Goal: Check status: Check status

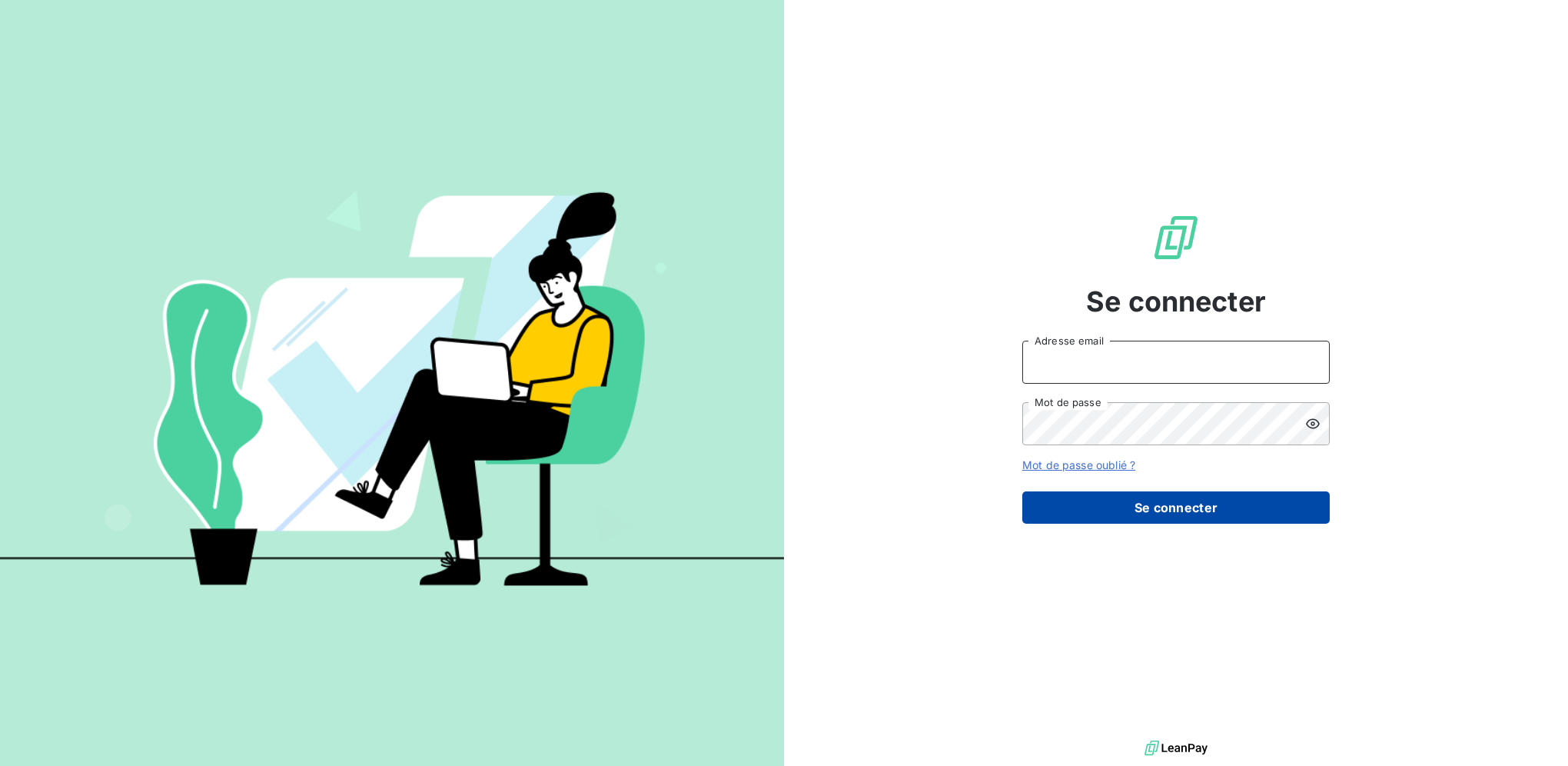
type input "[EMAIL_ADDRESS][DOMAIN_NAME]"
click at [1178, 502] on button "Se connecter" at bounding box center [1176, 507] width 308 height 32
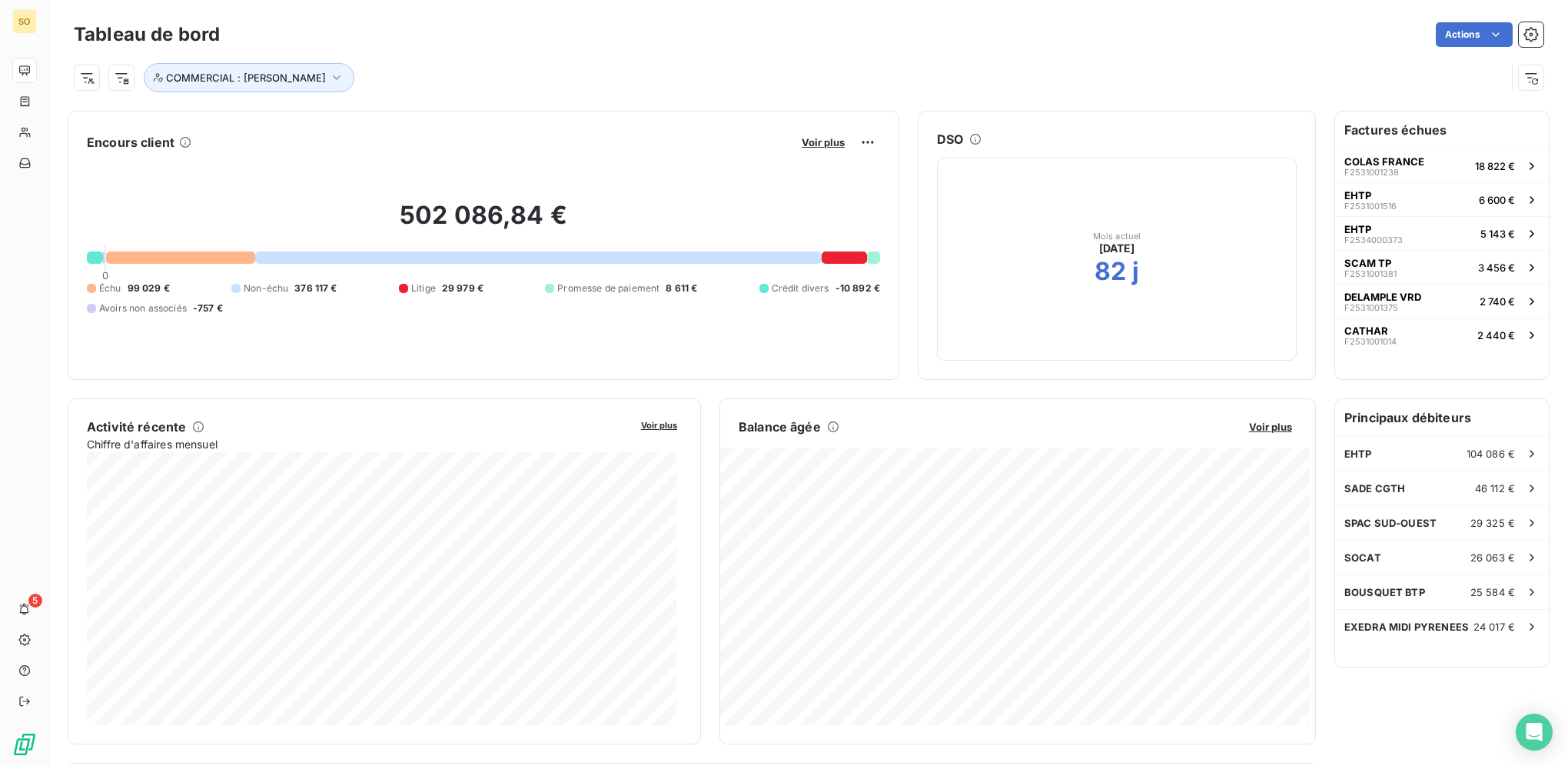
click at [838, 253] on div at bounding box center [844, 257] width 45 height 12
click at [834, 256] on div at bounding box center [844, 257] width 45 height 12
click at [840, 256] on div at bounding box center [844, 257] width 45 height 12
click at [814, 137] on span "Voir plus" at bounding box center [823, 143] width 43 height 12
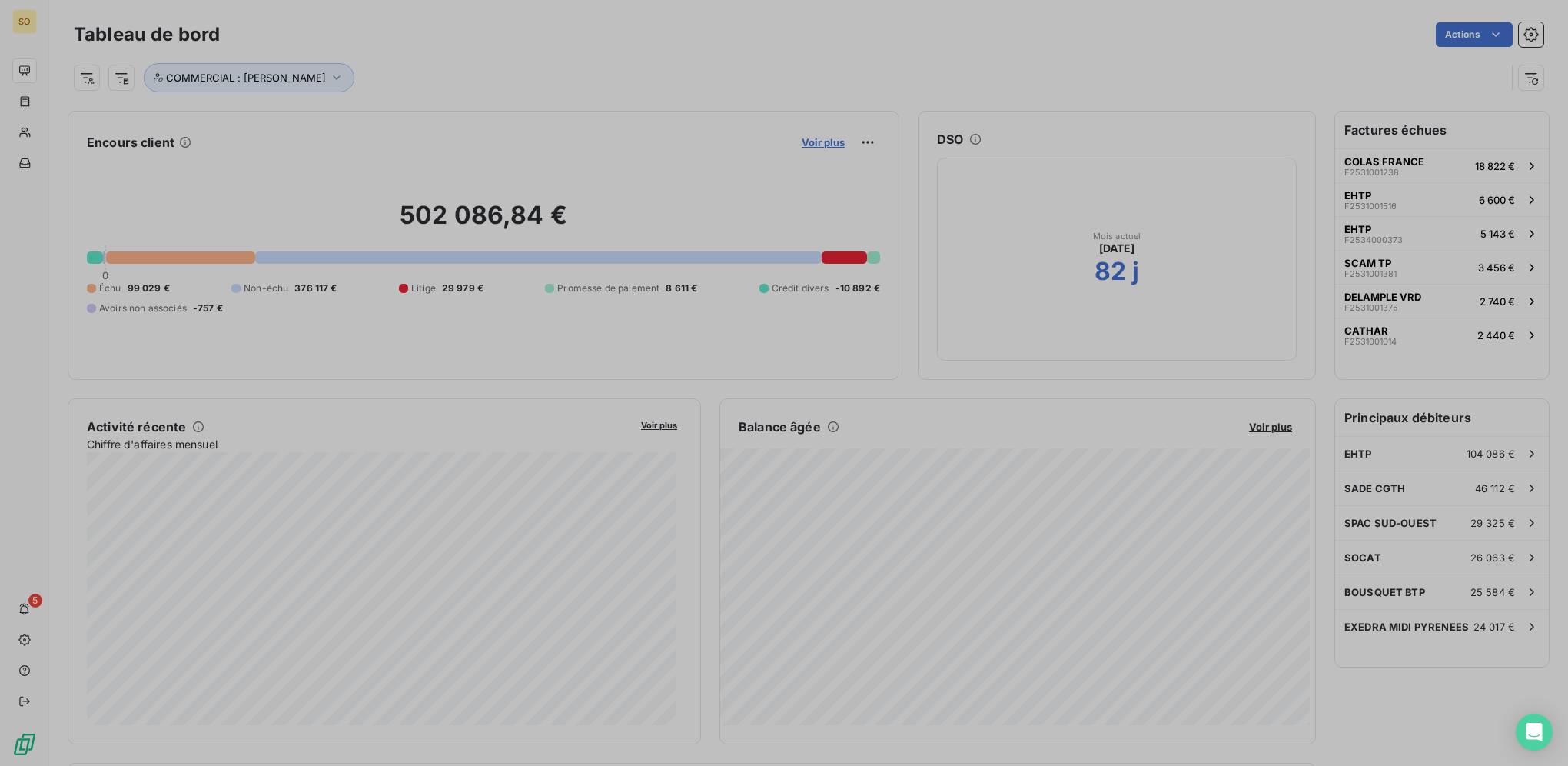
scroll to position [535, 578]
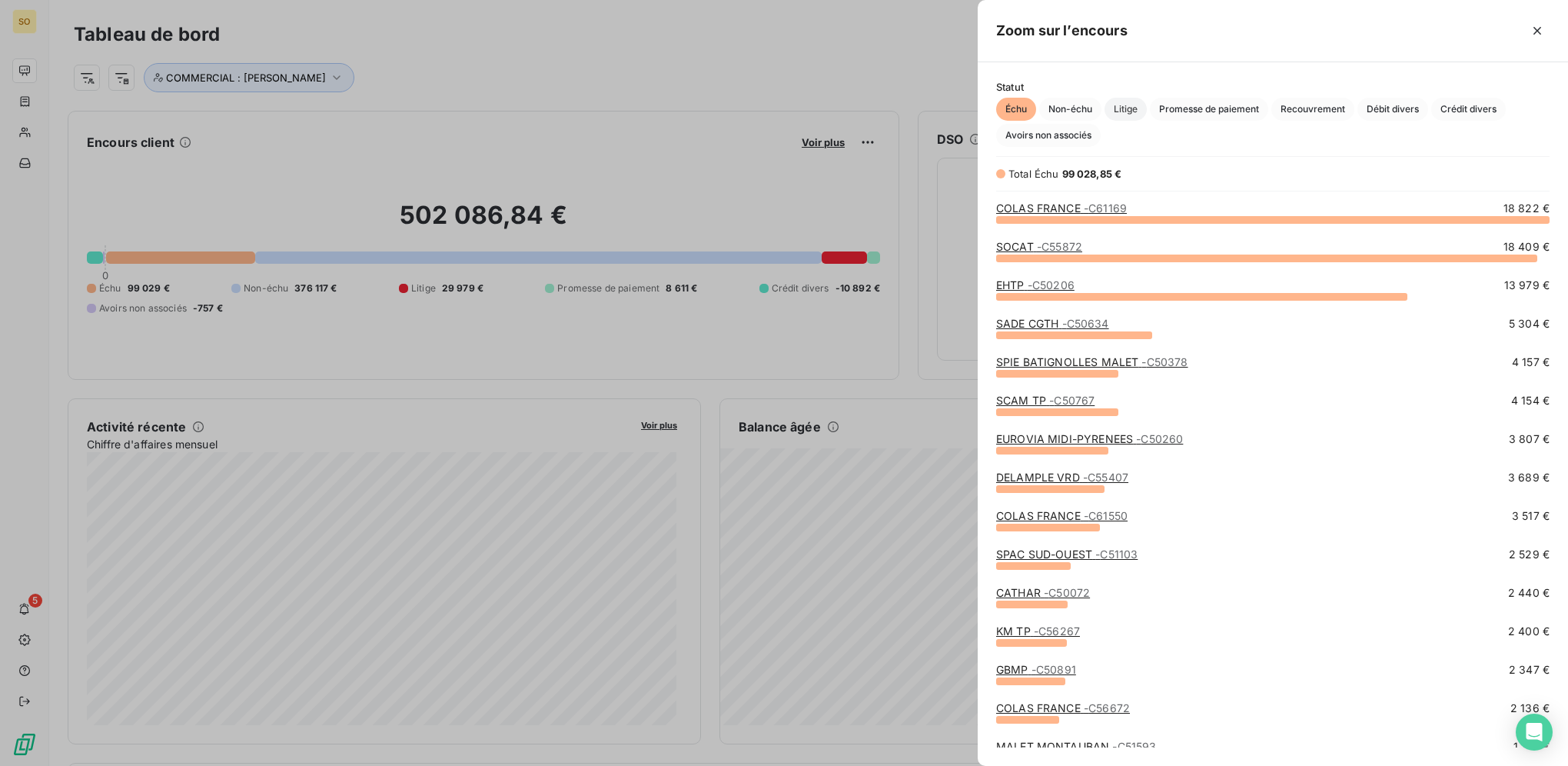
click at [1133, 104] on span "Litige" at bounding box center [1126, 109] width 43 height 23
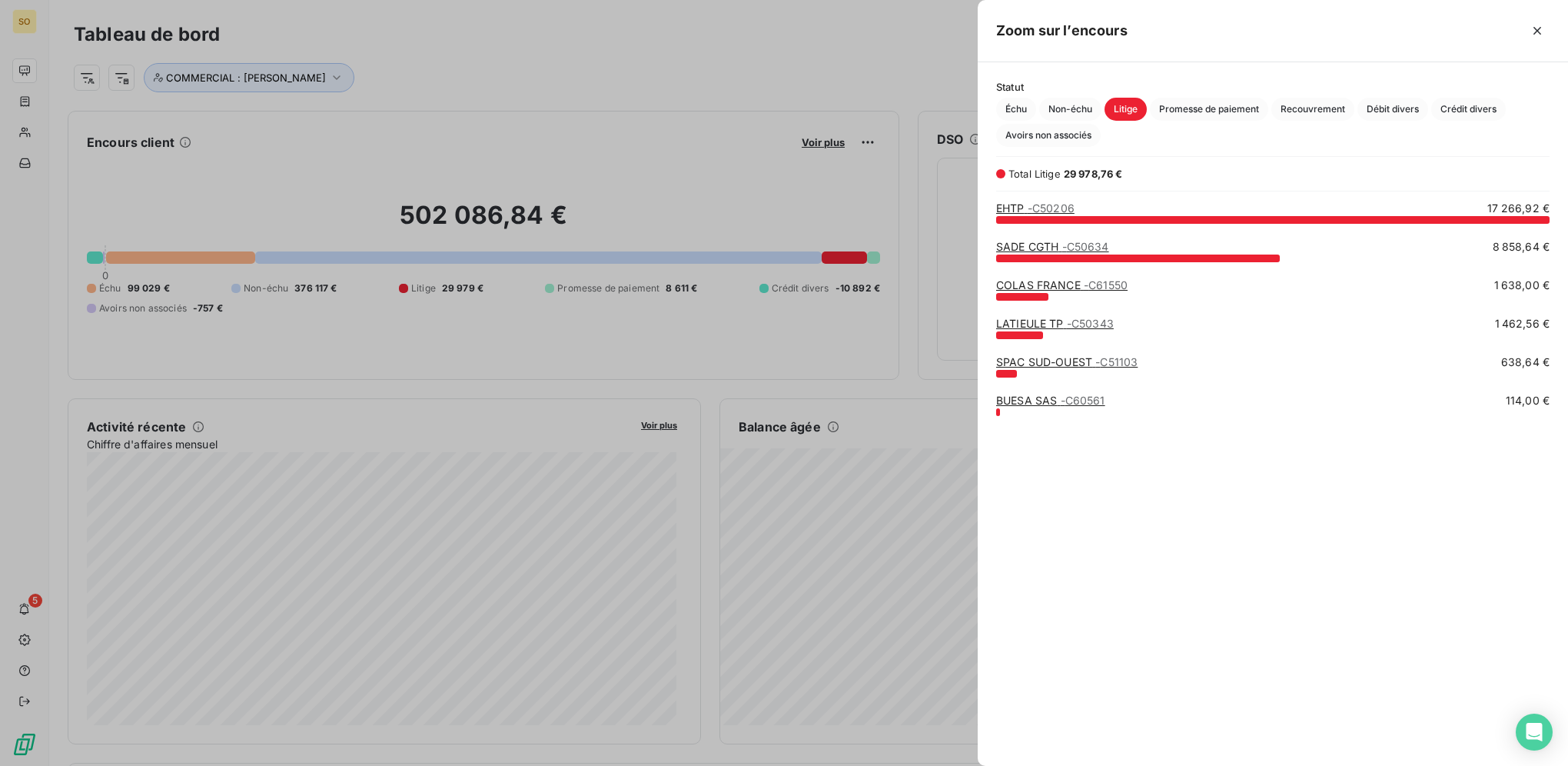
click at [1033, 326] on link "LATIEULE TP - C50343" at bounding box center [1054, 323] width 117 height 13
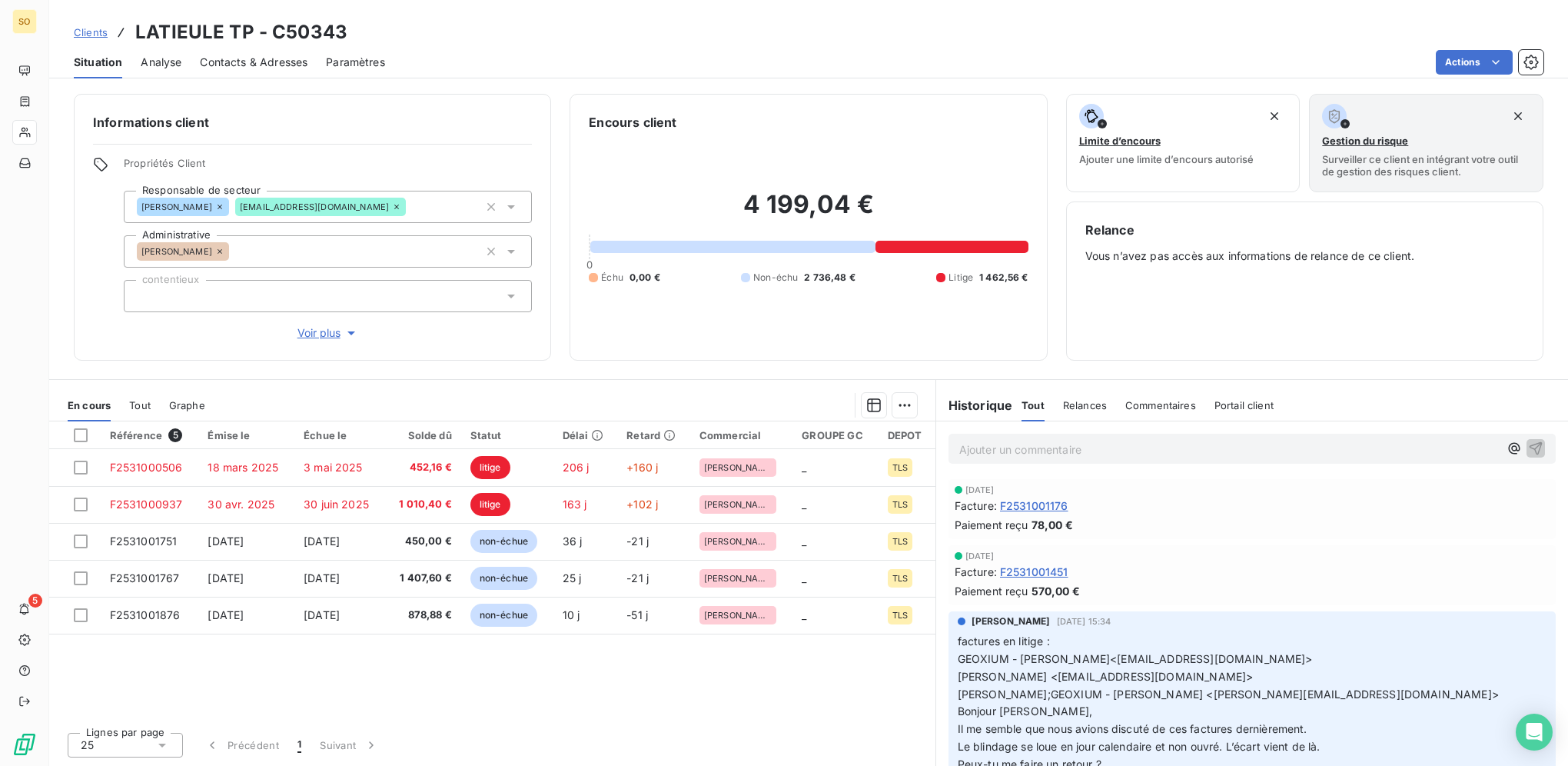
click at [249, 668] on div "Référence 5 Émise le Échue le Solde dû Statut Délai Retard Commercial GROUPE GC…" at bounding box center [493, 570] width 887 height 298
